Goal: Use online tool/utility: Use online tool/utility

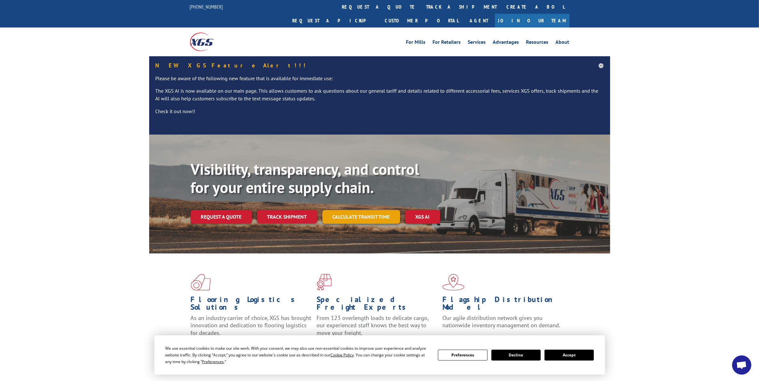
click at [358, 210] on link "Calculate transit time" at bounding box center [361, 217] width 78 height 14
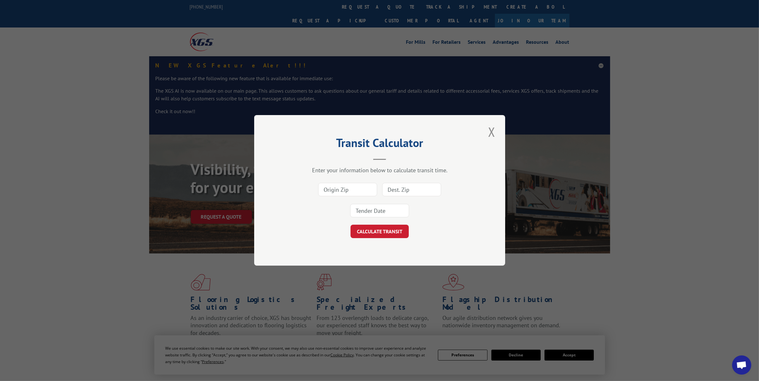
click at [336, 188] on input at bounding box center [347, 189] width 59 height 13
type input "60612"
type input "43016"
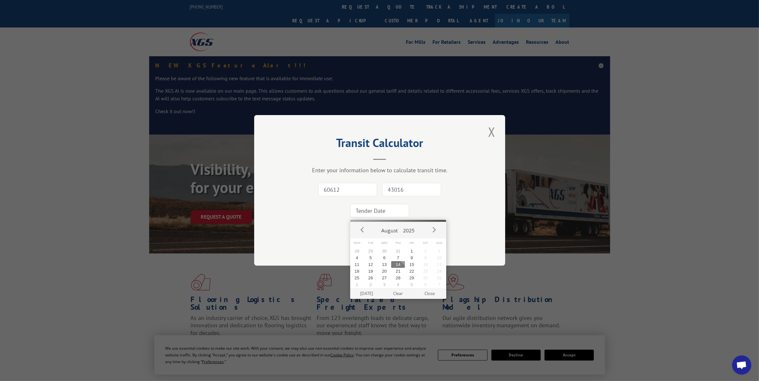
click at [399, 264] on button "14" at bounding box center [398, 264] width 14 height 7
type input "[DATE]"
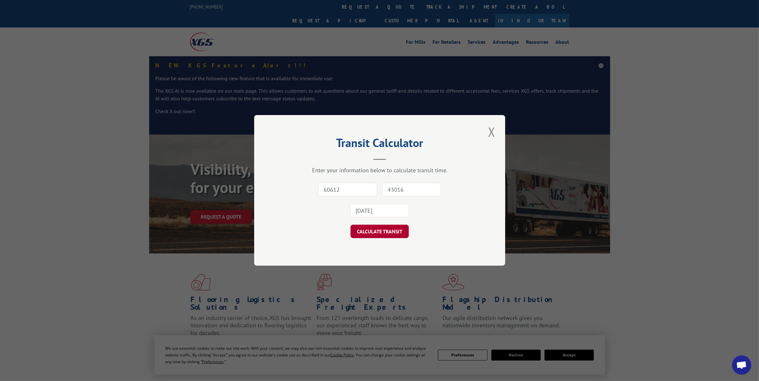
click at [388, 237] on button "CALCULATE TRANSIT" at bounding box center [379, 231] width 58 height 13
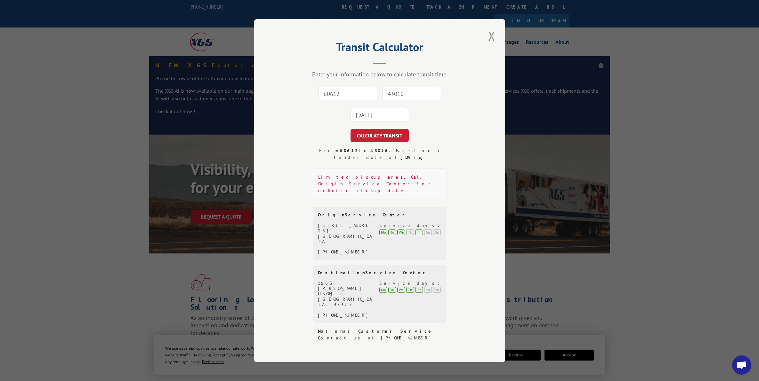
click at [346, 100] on input "60612" at bounding box center [347, 93] width 59 height 13
type input "60131"
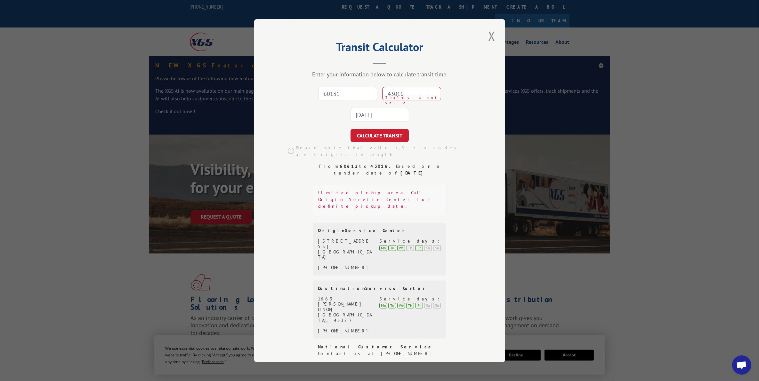
type input "43016"
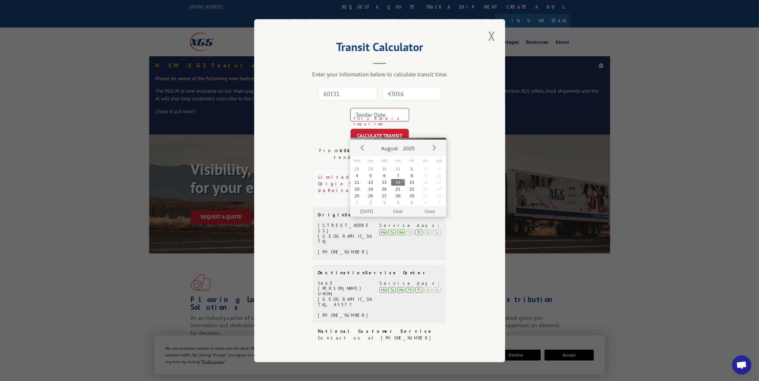
click at [399, 181] on button "14" at bounding box center [398, 182] width 14 height 7
type input "[DATE]"
click at [381, 142] on button "CALCULATE TRANSIT" at bounding box center [379, 135] width 58 height 13
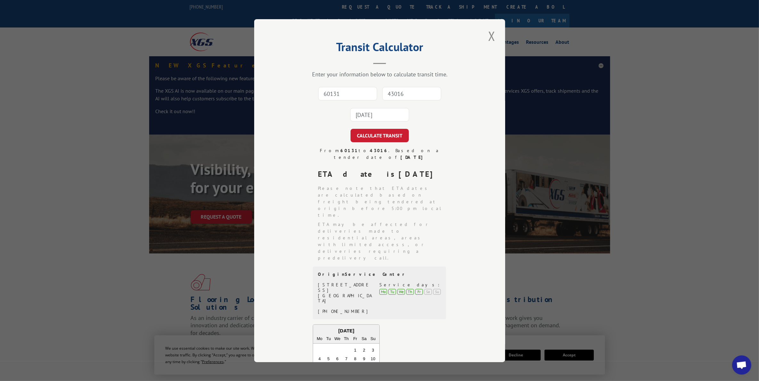
click at [350, 93] on input "60131" at bounding box center [347, 93] width 59 height 13
type input "60543"
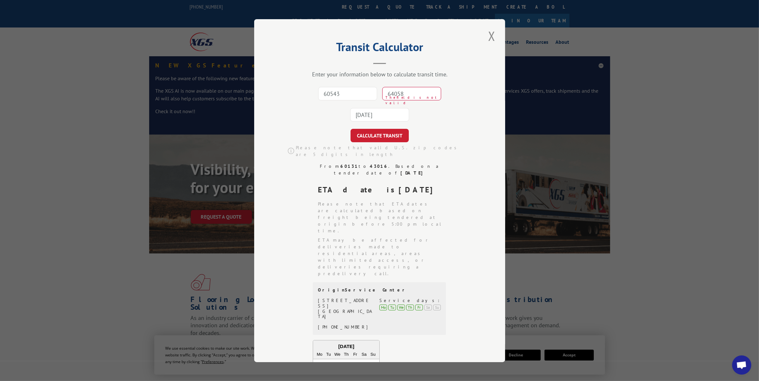
type input "64058"
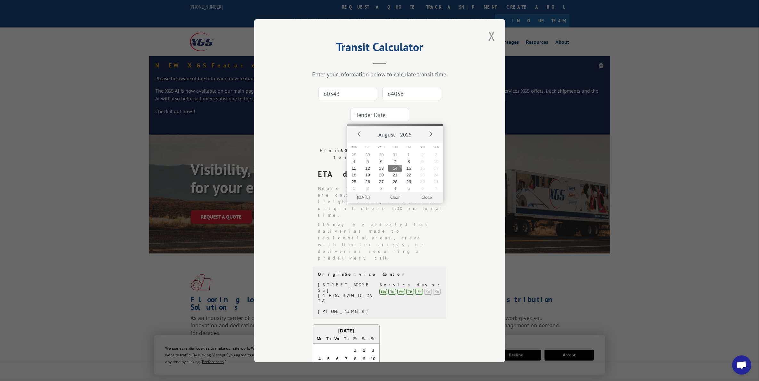
click at [396, 166] on button "14" at bounding box center [395, 168] width 14 height 7
type input "[DATE]"
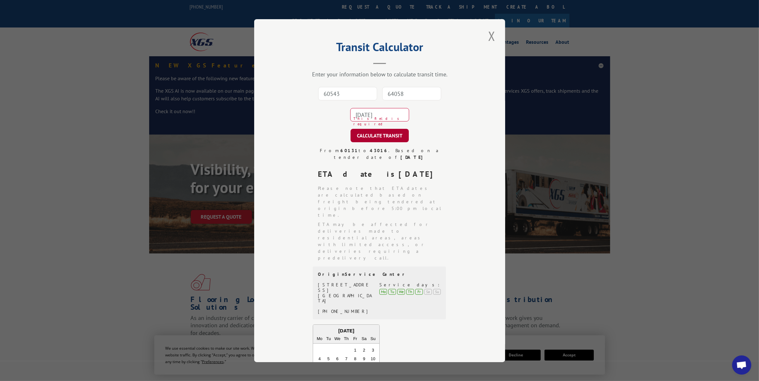
click at [382, 134] on button "CALCULATE TRANSIT" at bounding box center [379, 135] width 58 height 13
